Goal: Navigation & Orientation: Find specific page/section

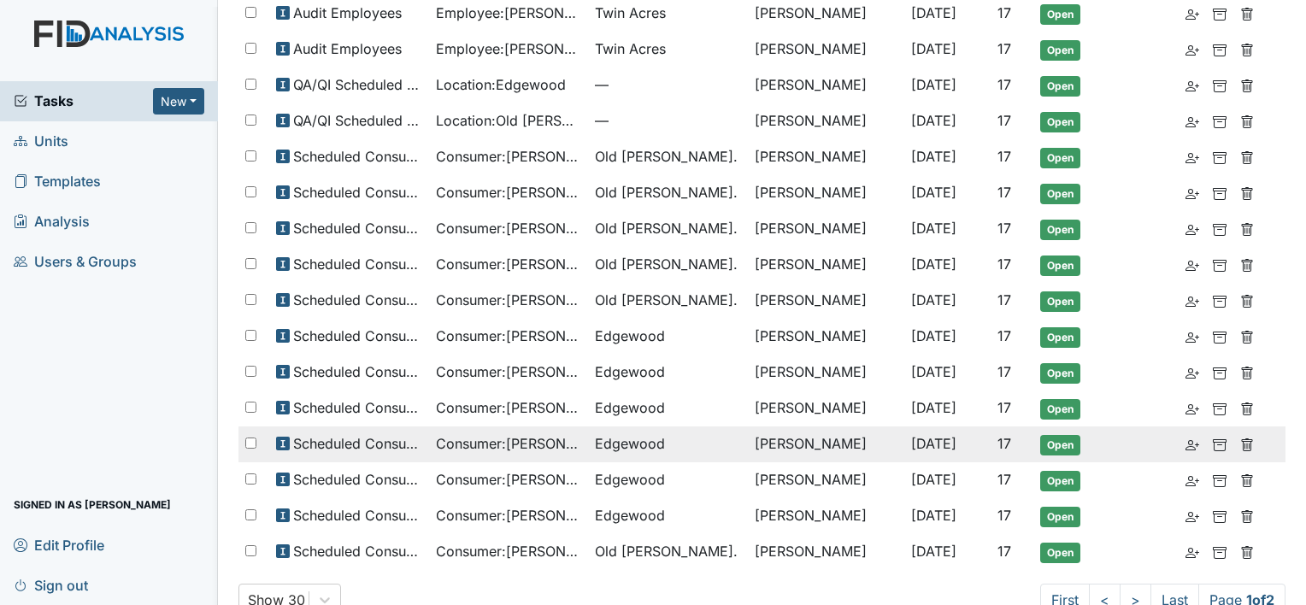
scroll to position [744, 0]
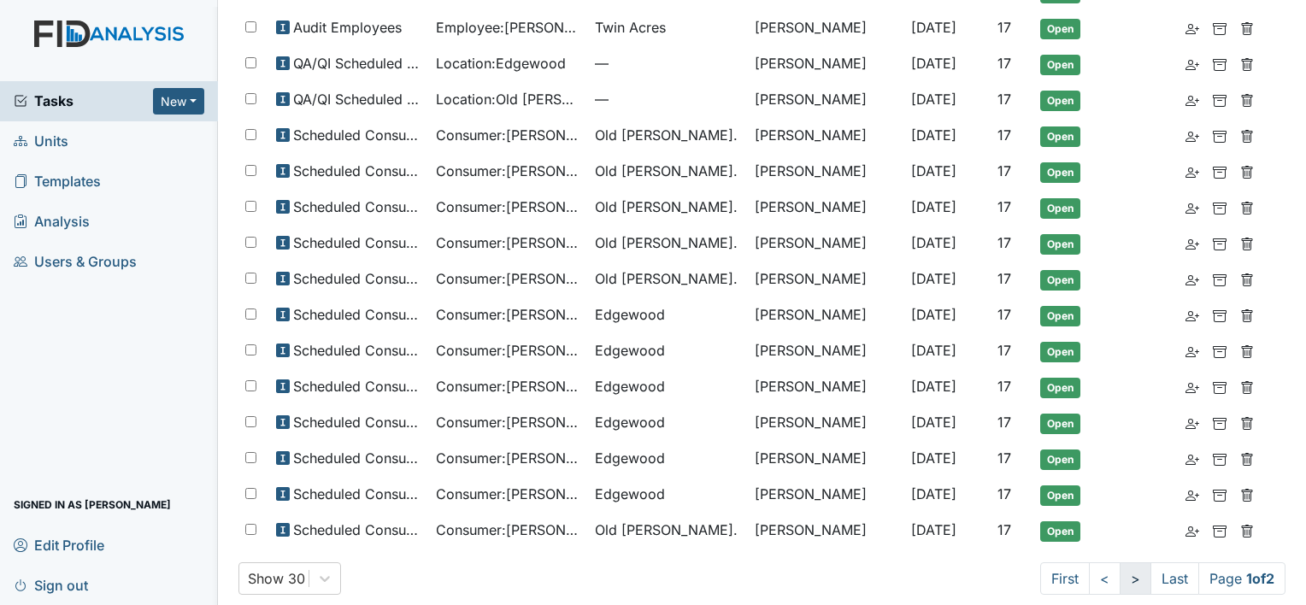
click at [1120, 566] on link ">" at bounding box center [1136, 578] width 32 height 32
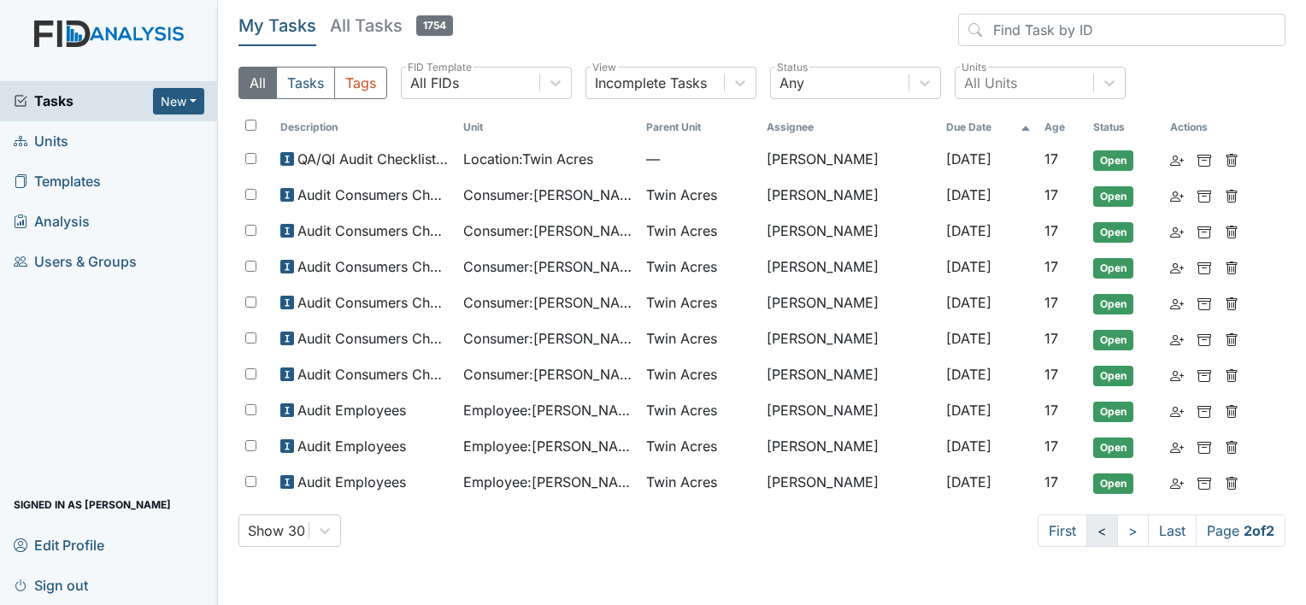
click at [1088, 523] on link "<" at bounding box center [1102, 531] width 32 height 32
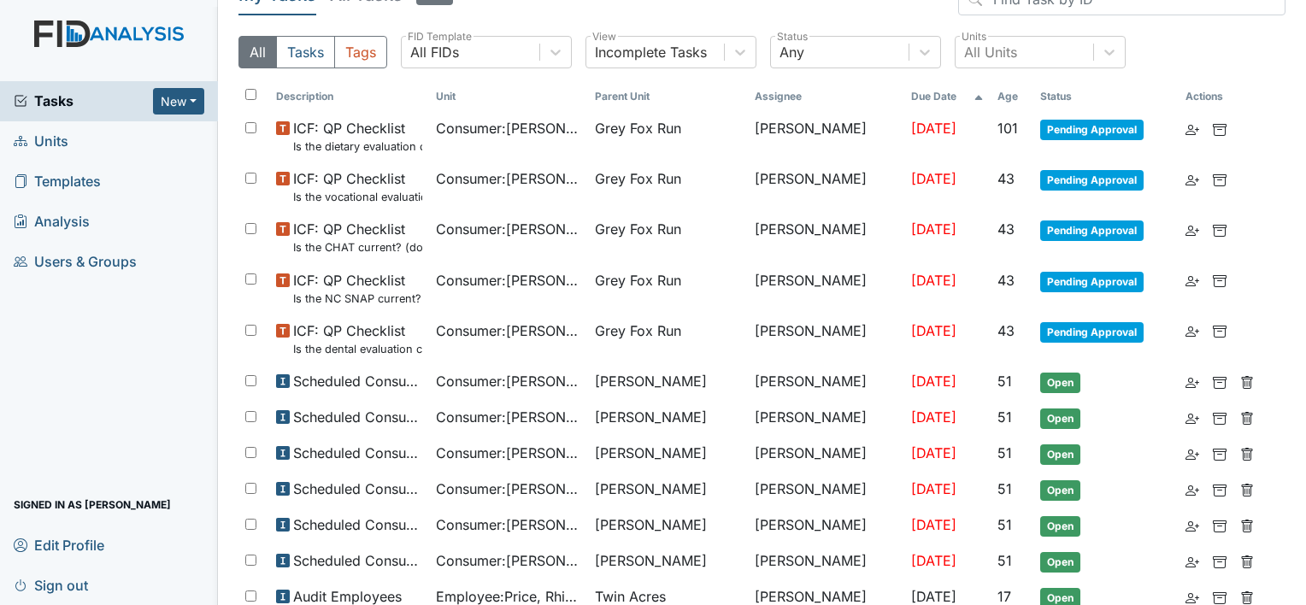
scroll to position [85, 0]
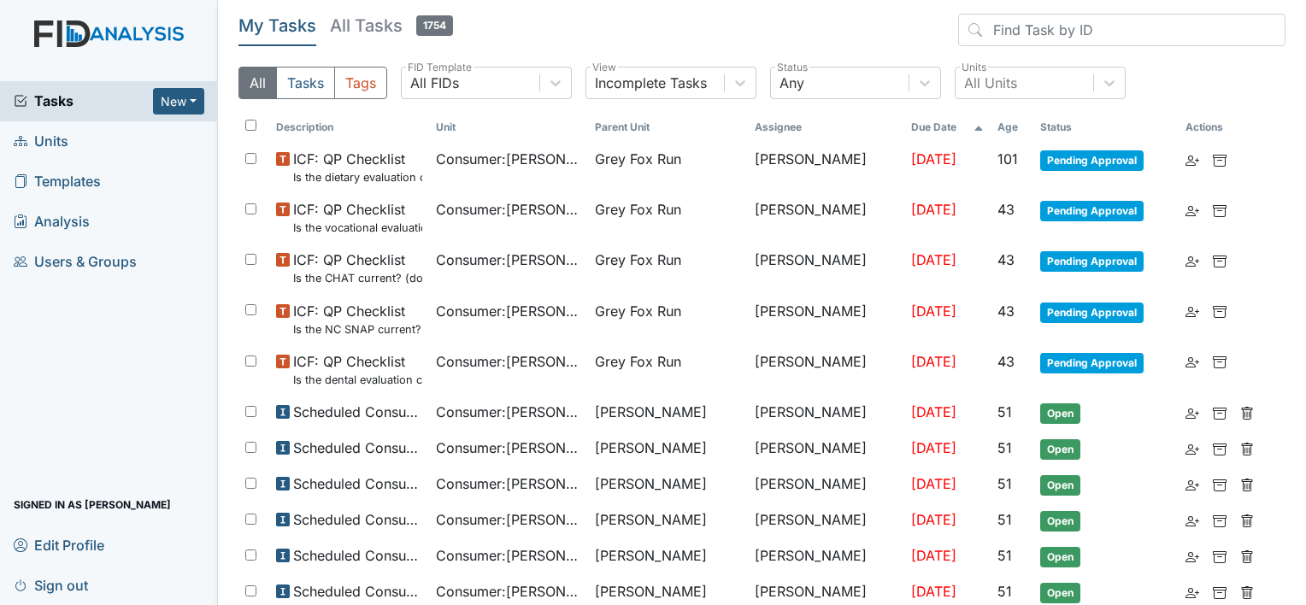
click at [110, 139] on link "Units" at bounding box center [109, 141] width 218 height 40
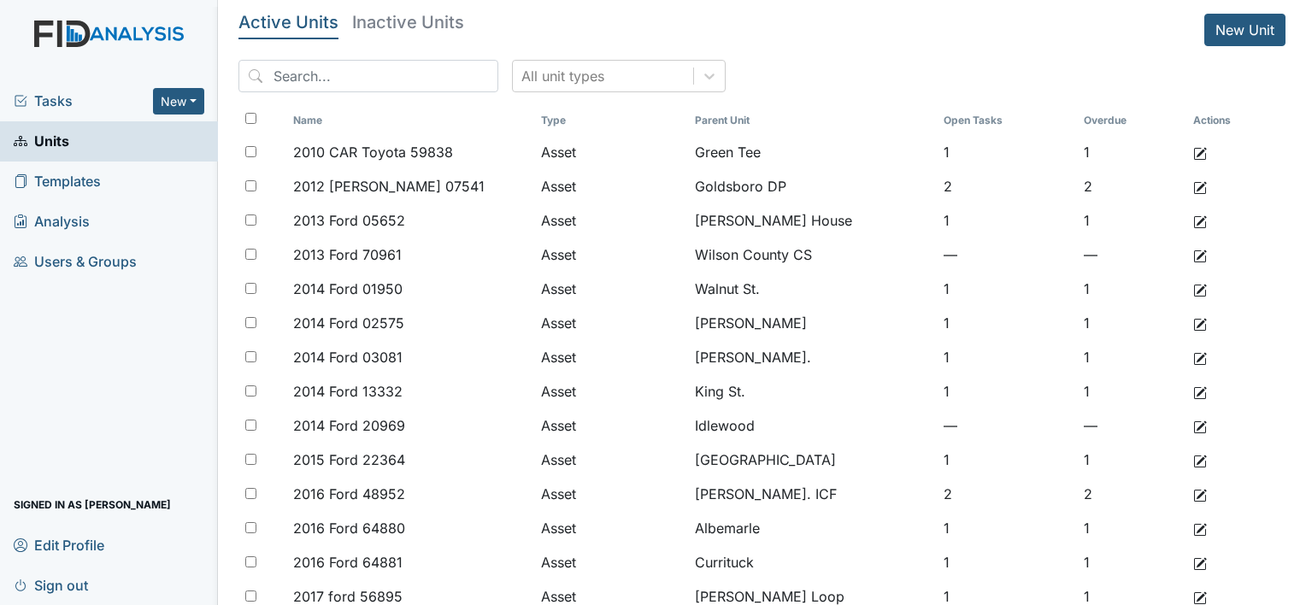
click at [65, 107] on span "Tasks" at bounding box center [83, 101] width 139 height 21
